Goal: Navigation & Orientation: Find specific page/section

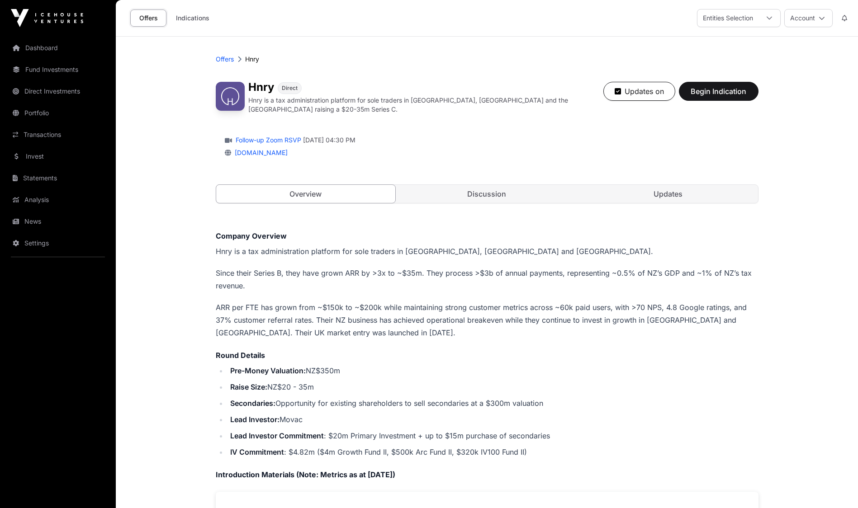
click at [699, 185] on link "Updates" at bounding box center [669, 194] width 180 height 18
click at [709, 191] on link "Updates" at bounding box center [669, 194] width 180 height 18
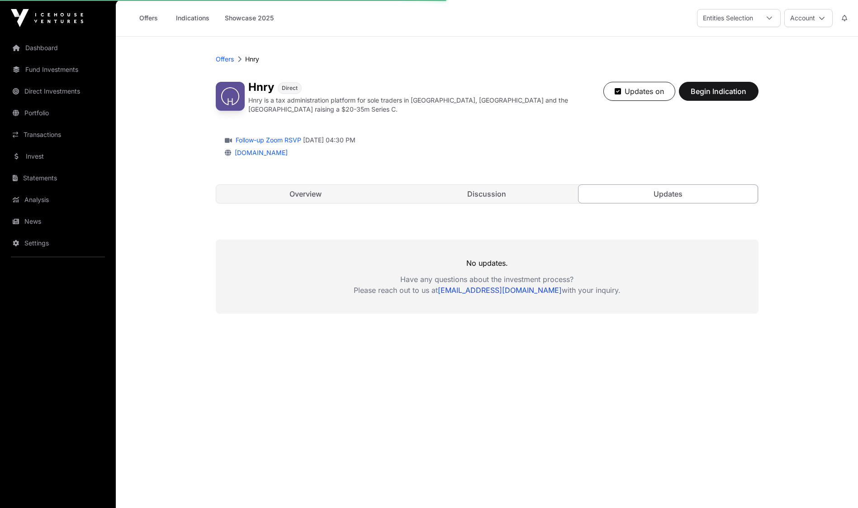
click at [678, 199] on link "Updates" at bounding box center [668, 194] width 180 height 19
click at [522, 189] on link "Discussion" at bounding box center [487, 194] width 180 height 18
click at [476, 198] on link "Discussion" at bounding box center [487, 194] width 180 height 18
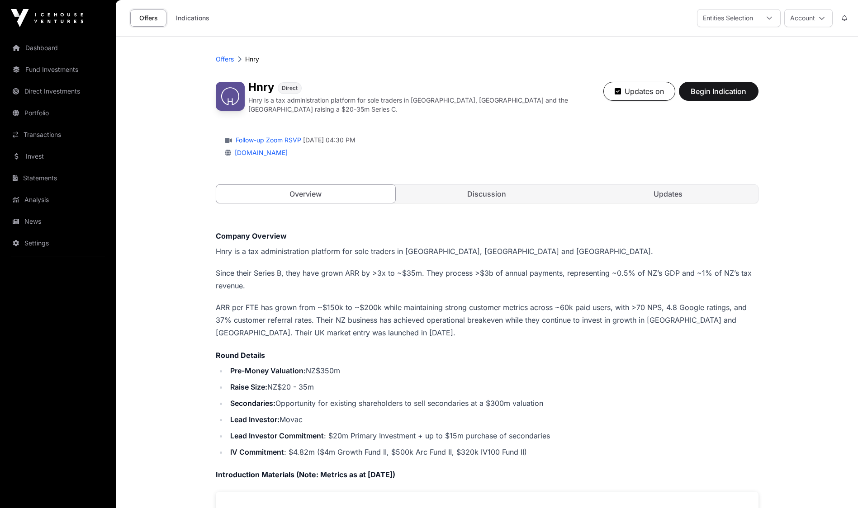
click at [193, 14] on link "Indications" at bounding box center [192, 17] width 45 height 17
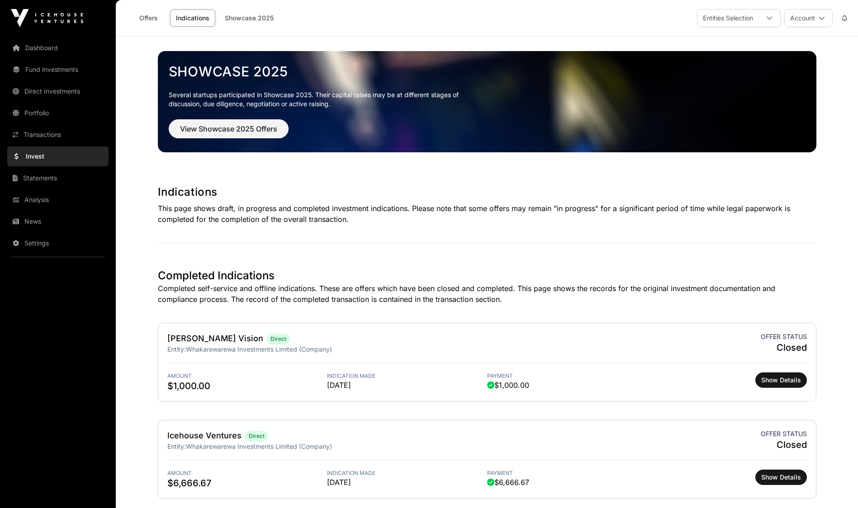
click at [42, 157] on link "Invest" at bounding box center [57, 157] width 101 height 20
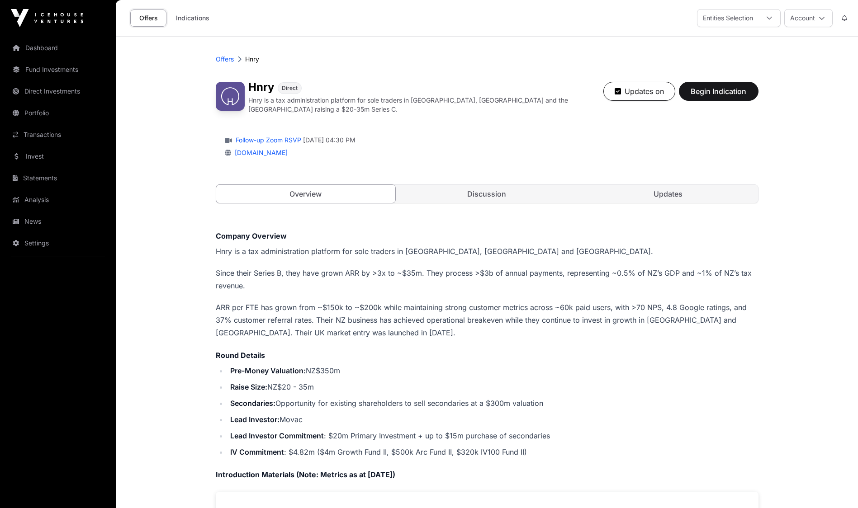
click at [39, 135] on link "Transactions" at bounding box center [57, 135] width 101 height 20
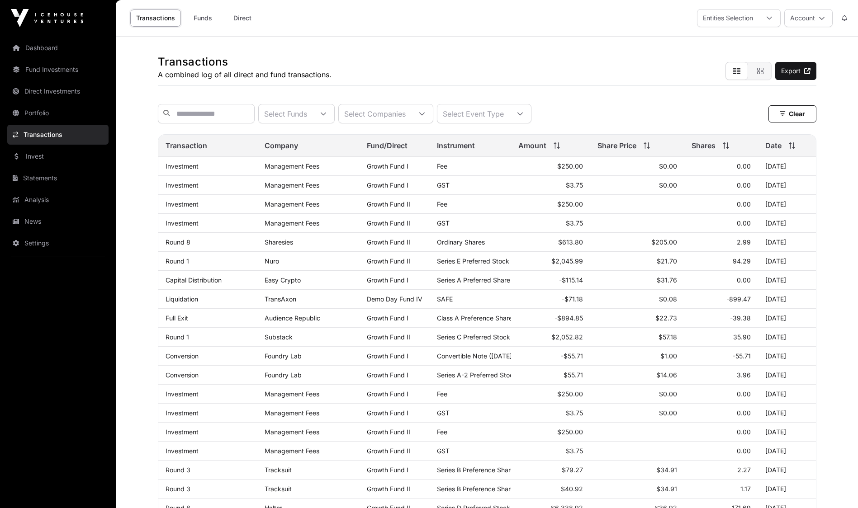
click at [810, 24] on button "Account" at bounding box center [808, 18] width 48 height 18
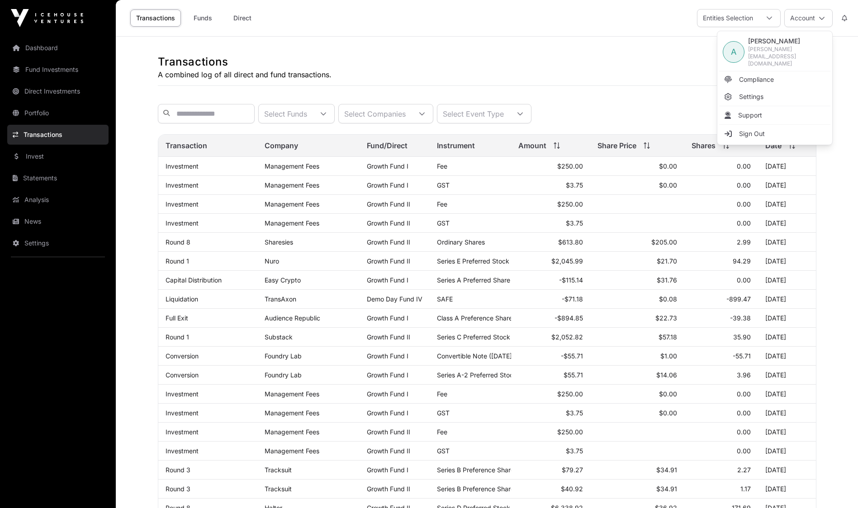
click at [766, 126] on link "Sign Out" at bounding box center [774, 134] width 111 height 16
